Goal: Complete application form: Complete application form

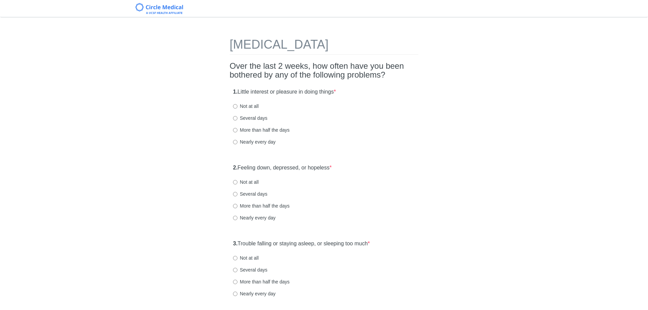
click at [255, 118] on label "Several days" at bounding box center [250, 118] width 34 height 7
click at [237, 118] on input "Several days" at bounding box center [235, 118] width 4 height 4
radio input "true"
click at [245, 181] on label "Not at all" at bounding box center [245, 181] width 25 height 7
click at [237, 181] on input "Not at all" at bounding box center [235, 182] width 4 height 4
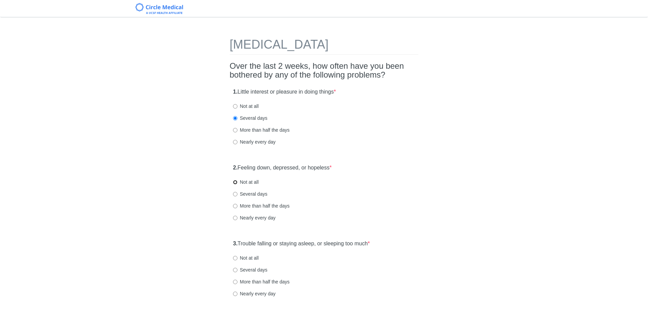
radio input "true"
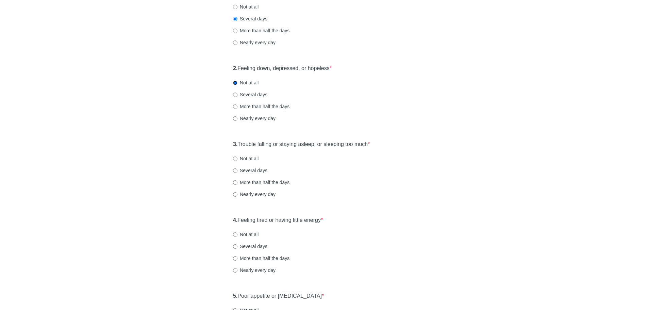
scroll to position [102, 0]
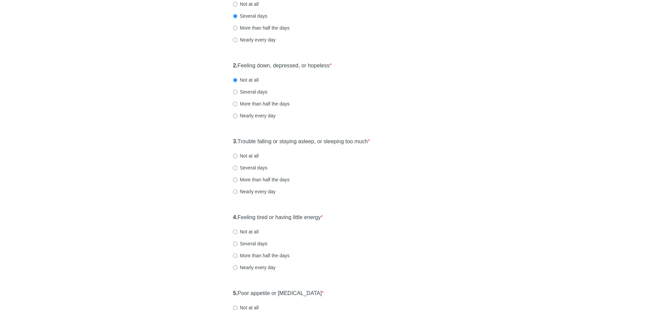
click at [258, 166] on label "Several days" at bounding box center [250, 167] width 34 height 7
click at [237, 166] on input "Several days" at bounding box center [235, 168] width 4 height 4
radio input "true"
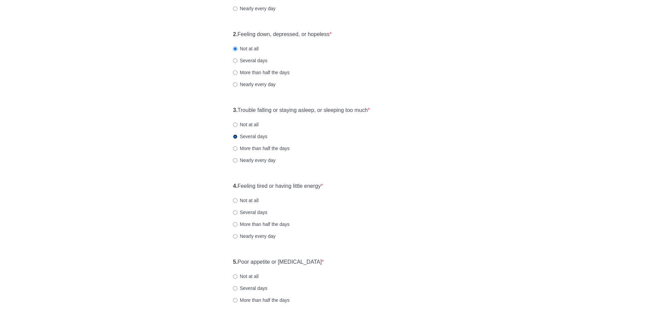
scroll to position [136, 0]
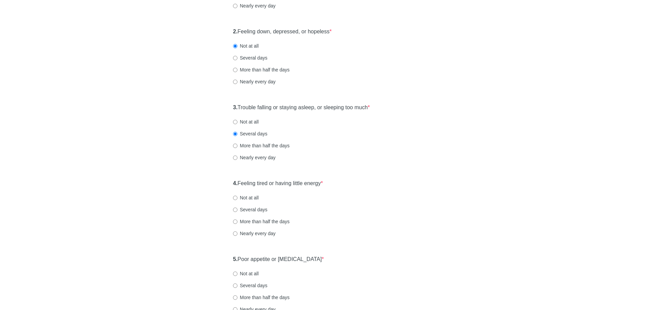
click at [253, 209] on label "Several days" at bounding box center [250, 209] width 34 height 7
click at [237, 209] on input "Several days" at bounding box center [235, 209] width 4 height 4
radio input "true"
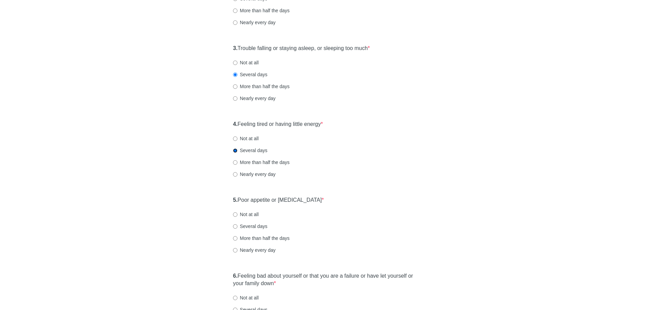
scroll to position [238, 0]
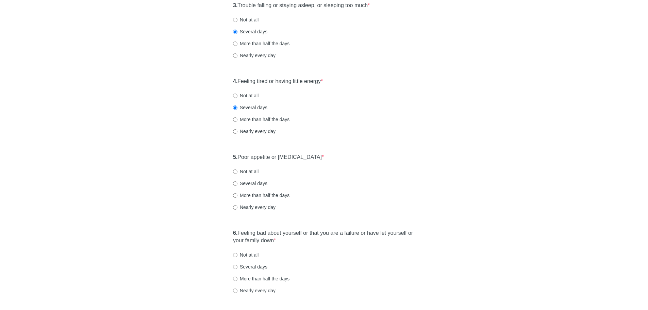
click at [253, 172] on label "Not at all" at bounding box center [245, 171] width 25 height 7
click at [237, 172] on input "Not at all" at bounding box center [235, 171] width 4 height 4
radio input "true"
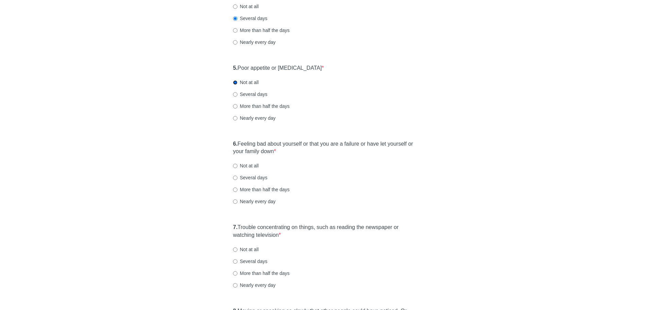
scroll to position [340, 0]
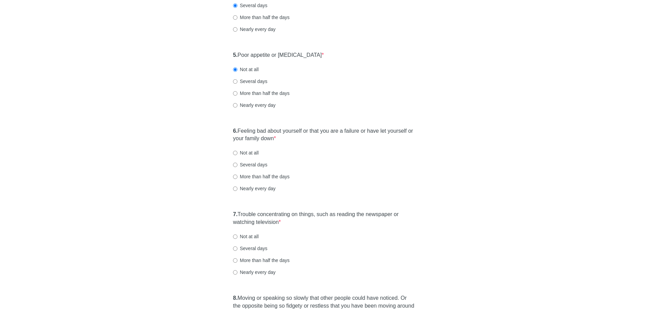
click at [245, 153] on label "Not at all" at bounding box center [245, 152] width 25 height 7
click at [237, 153] on input "Not at all" at bounding box center [235, 153] width 4 height 4
radio input "true"
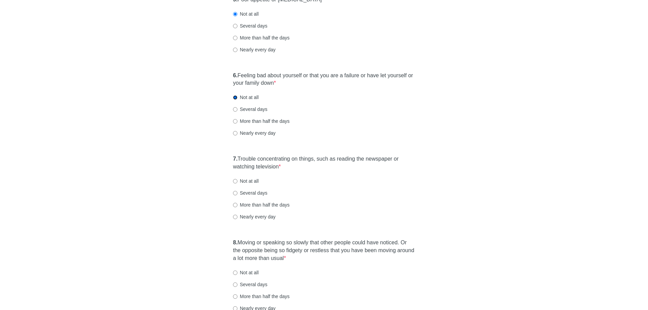
scroll to position [408, 0]
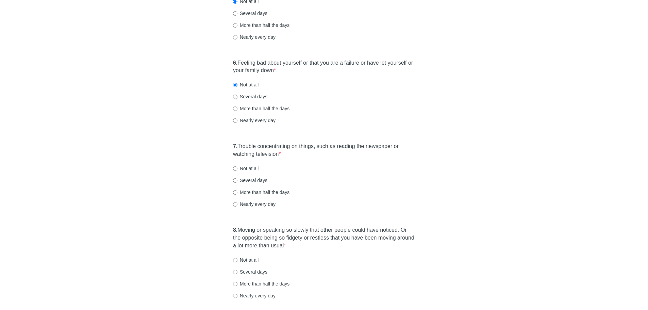
click at [245, 169] on label "Not at all" at bounding box center [245, 168] width 25 height 7
click at [237, 169] on input "Not at all" at bounding box center [235, 168] width 4 height 4
radio input "true"
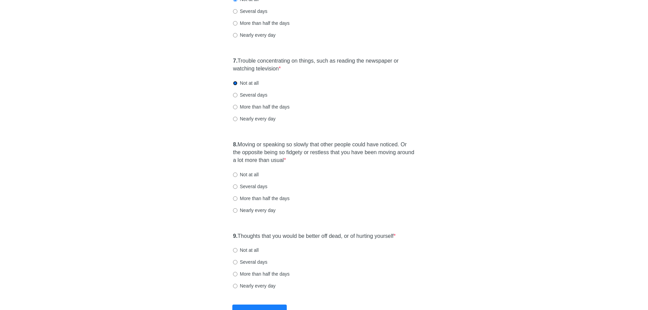
scroll to position [510, 0]
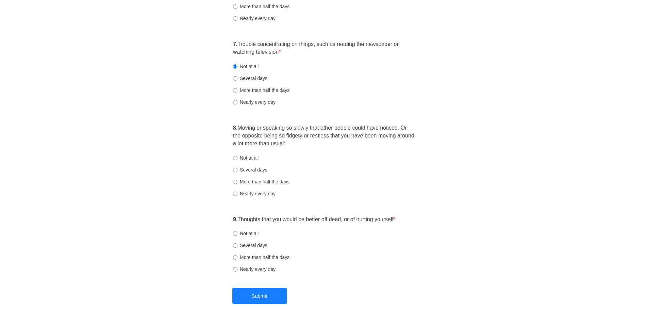
click at [244, 234] on label "Not at all" at bounding box center [245, 233] width 25 height 7
click at [237, 234] on input "Not at all" at bounding box center [235, 233] width 4 height 4
radio input "true"
click at [246, 157] on label "Not at all" at bounding box center [245, 157] width 25 height 7
click at [237, 157] on input "Not at all" at bounding box center [235, 158] width 4 height 4
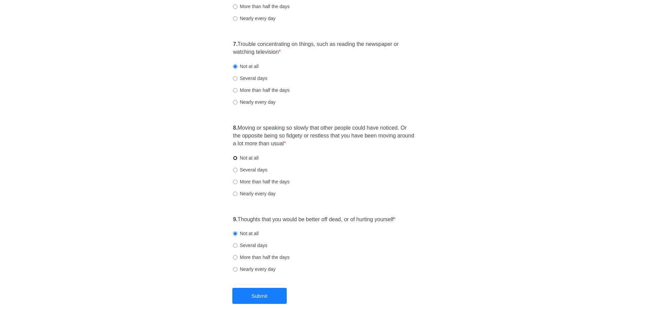
radio input "true"
click at [264, 297] on button "Submit" at bounding box center [259, 296] width 54 height 16
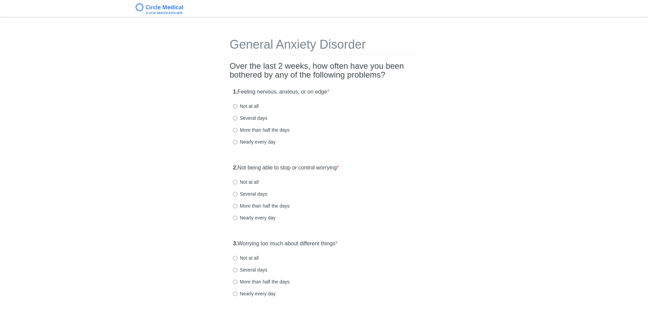
click at [248, 117] on label "Several days" at bounding box center [250, 118] width 34 height 7
click at [237, 117] on input "Several days" at bounding box center [235, 118] width 4 height 4
radio input "true"
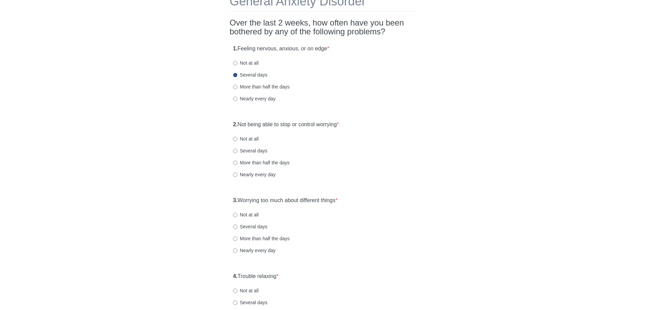
scroll to position [68, 0]
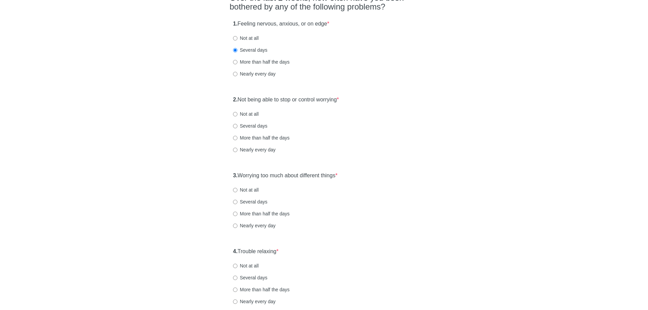
click at [242, 116] on label "Not at all" at bounding box center [245, 113] width 25 height 7
click at [237, 116] on input "Not at all" at bounding box center [235, 114] width 4 height 4
radio input "true"
click at [240, 189] on label "Not at all" at bounding box center [245, 189] width 25 height 7
click at [237, 189] on input "Not at all" at bounding box center [235, 190] width 4 height 4
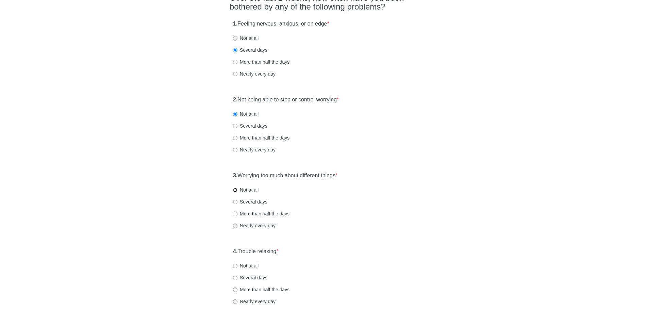
radio input "true"
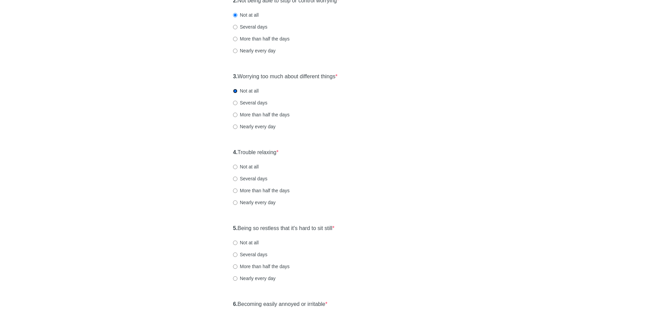
scroll to position [170, 0]
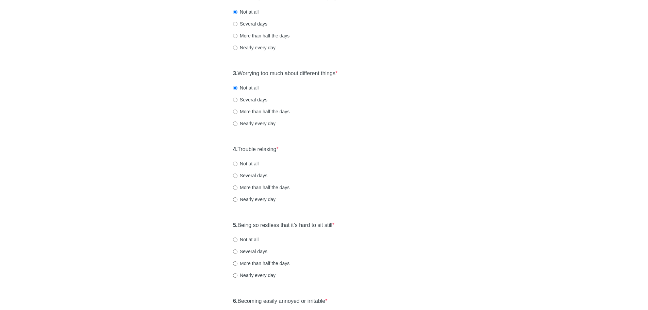
click at [248, 175] on label "Several days" at bounding box center [250, 175] width 34 height 7
click at [237, 175] on input "Several days" at bounding box center [235, 175] width 4 height 4
radio input "true"
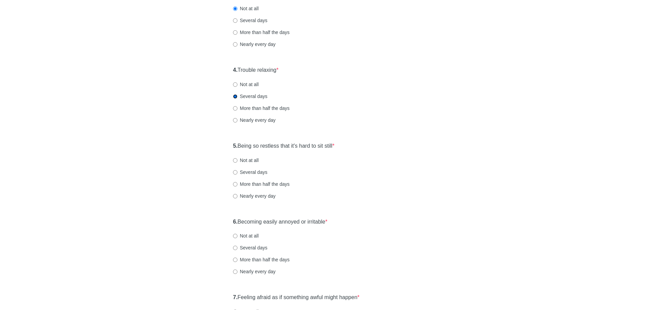
scroll to position [272, 0]
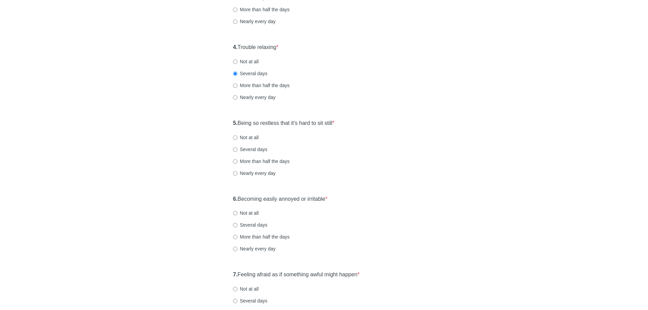
click at [244, 175] on label "Nearly every day" at bounding box center [254, 173] width 42 height 7
click at [237, 175] on input "Nearly every day" at bounding box center [235, 173] width 4 height 4
radio input "true"
click at [239, 211] on label "Not at all" at bounding box center [245, 212] width 25 height 7
click at [237, 211] on input "Not at all" at bounding box center [235, 213] width 4 height 4
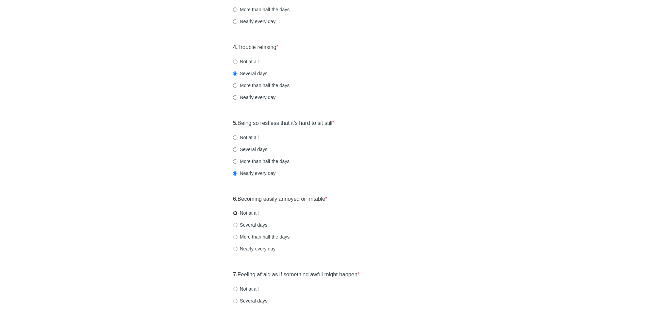
radio input "true"
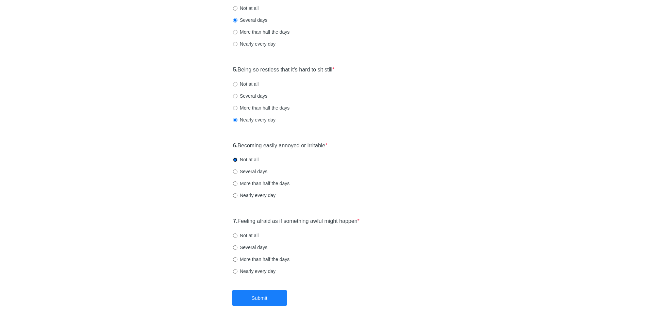
scroll to position [340, 0]
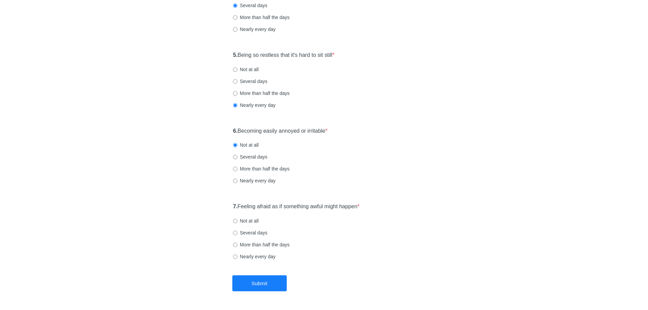
click at [245, 220] on label "Not at all" at bounding box center [245, 220] width 25 height 7
click at [237, 220] on input "Not at all" at bounding box center [235, 221] width 4 height 4
radio input "true"
click at [260, 285] on button "Submit" at bounding box center [259, 283] width 54 height 16
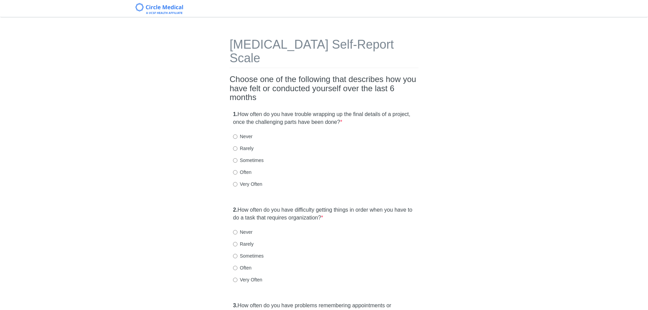
click at [239, 181] on label "Very Often" at bounding box center [247, 184] width 29 height 7
click at [237, 182] on input "Very Often" at bounding box center [235, 184] width 4 height 4
radio input "true"
click at [257, 276] on label "Very Often" at bounding box center [247, 279] width 29 height 7
click at [237, 277] on input "Very Often" at bounding box center [235, 279] width 4 height 4
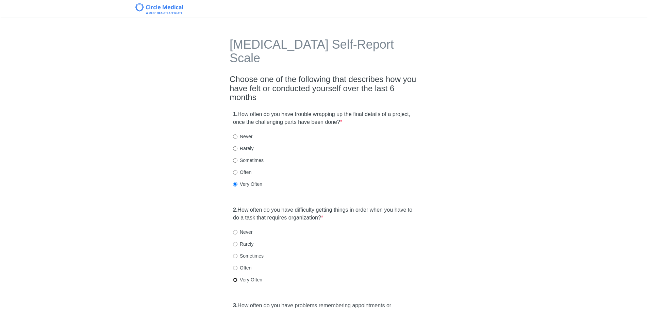
radio input "true"
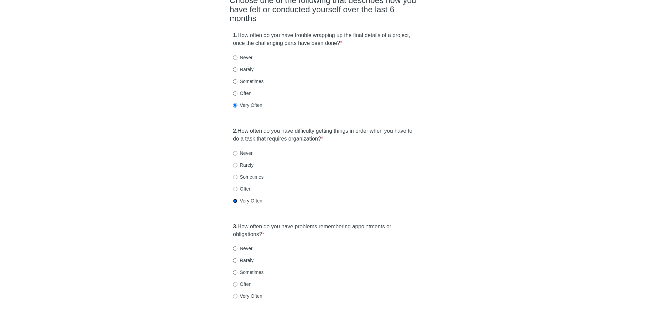
scroll to position [136, 0]
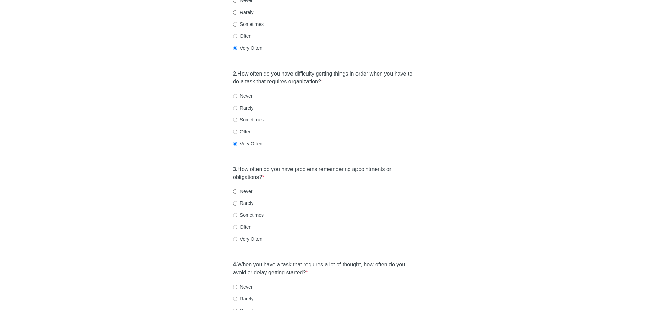
click at [238, 223] on label "Often" at bounding box center [242, 226] width 18 height 7
click at [237, 225] on input "Often" at bounding box center [235, 227] width 4 height 4
radio input "true"
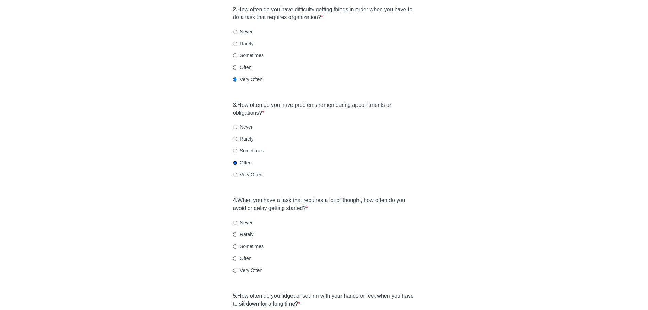
scroll to position [204, 0]
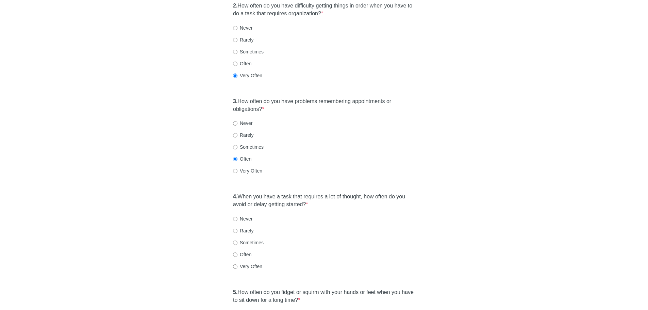
click at [237, 263] on label "Very Often" at bounding box center [247, 266] width 29 height 7
click at [237, 264] on input "Very Often" at bounding box center [235, 266] width 4 height 4
radio input "true"
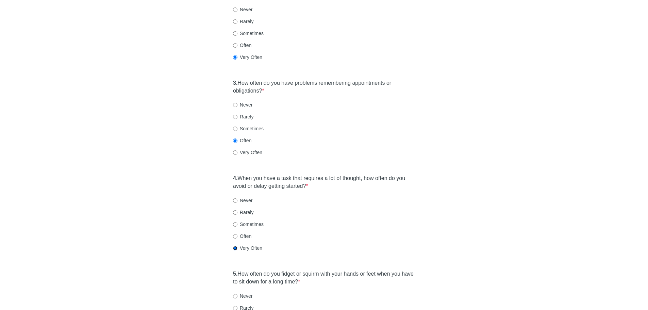
scroll to position [306, 0]
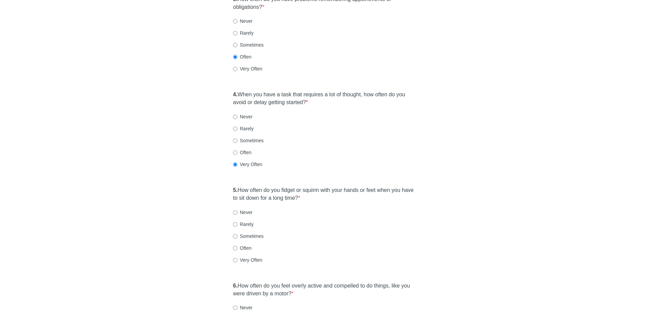
click at [237, 256] on label "Very Often" at bounding box center [247, 259] width 29 height 7
click at [237, 258] on input "Very Often" at bounding box center [235, 260] width 4 height 4
radio input "true"
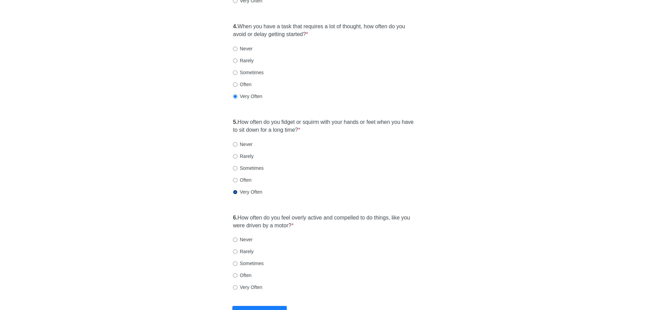
scroll to position [408, 0]
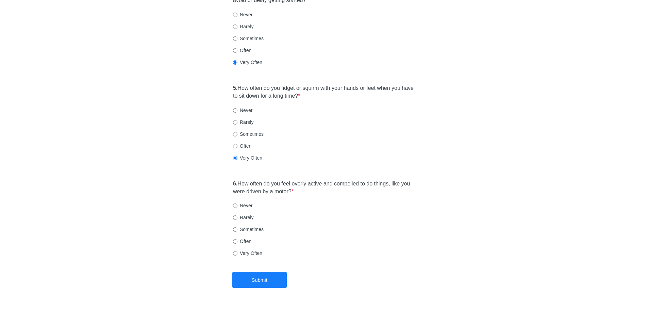
click at [244, 238] on label "Often" at bounding box center [242, 241] width 18 height 7
click at [237, 239] on input "Often" at bounding box center [235, 241] width 4 height 4
radio input "true"
click at [260, 272] on button "Submit" at bounding box center [259, 280] width 54 height 16
